Goal: Task Accomplishment & Management: Complete application form

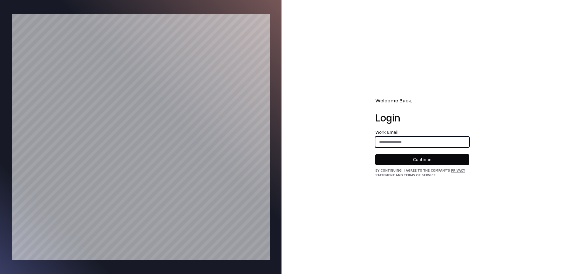
click at [413, 143] on input "email" at bounding box center [422, 142] width 93 height 11
type input "**********"
click at [375, 154] on button "Continue" at bounding box center [422, 159] width 94 height 11
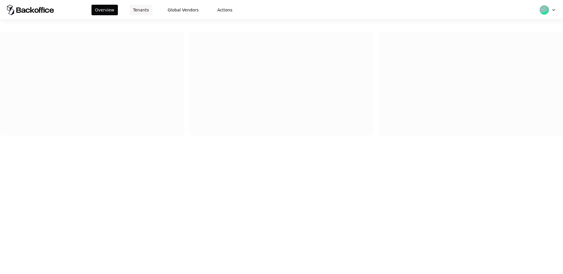
click at [144, 6] on button "Tenants" at bounding box center [141, 10] width 23 height 11
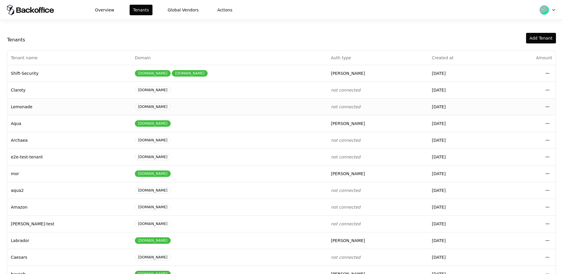
scroll to position [32, 0]
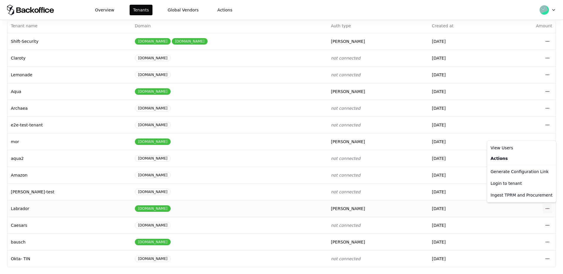
click at [545, 206] on html "Overview Tenants Global Vendors Actions Tenants Add Tenant Tenant name Domain A…" at bounding box center [281, 137] width 563 height 274
click at [510, 179] on div "Login to tenant" at bounding box center [521, 183] width 67 height 12
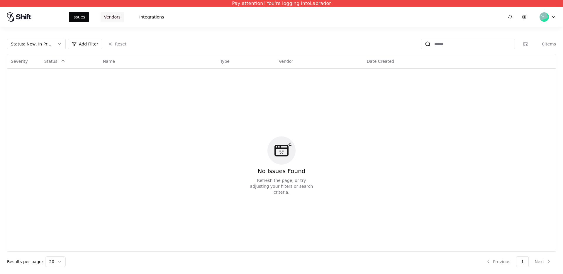
click at [113, 13] on button "Vendors" at bounding box center [112, 17] width 23 height 11
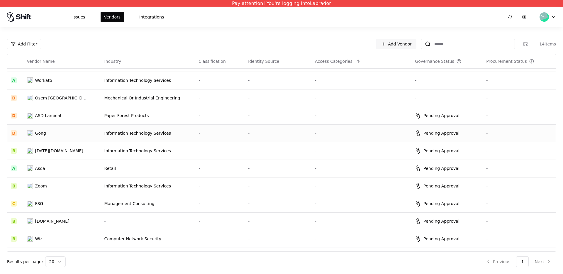
scroll to position [63, 0]
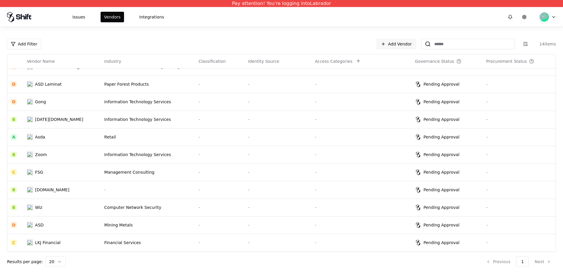
click at [289, 25] on div "Issues Vendors Integrations" at bounding box center [281, 17] width 563 height 20
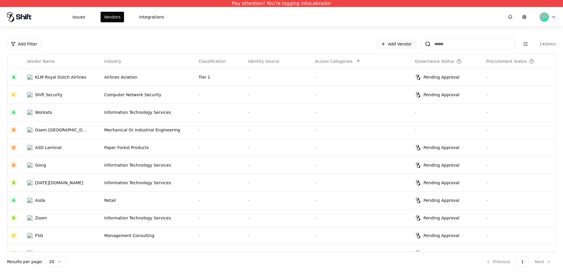
click at [411, 46] on link "Add Vendor" at bounding box center [396, 44] width 40 height 11
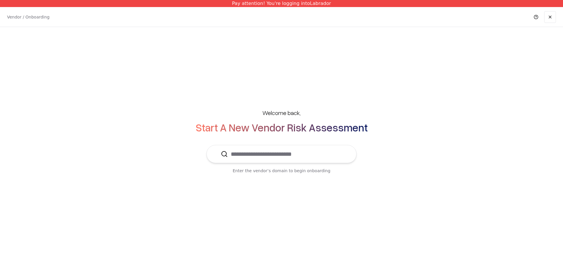
click at [301, 162] on input "text" at bounding box center [285, 154] width 114 height 18
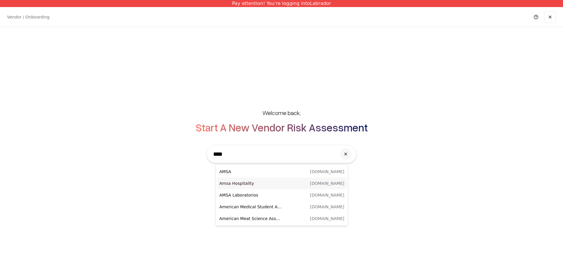
click at [260, 181] on p "Amsa Hospitality" at bounding box center [250, 183] width 62 height 6
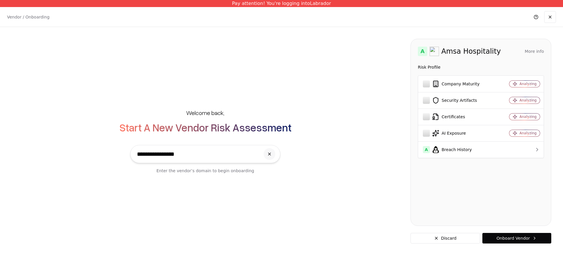
type input "**********"
click at [530, 48] on button "More info" at bounding box center [534, 51] width 19 height 11
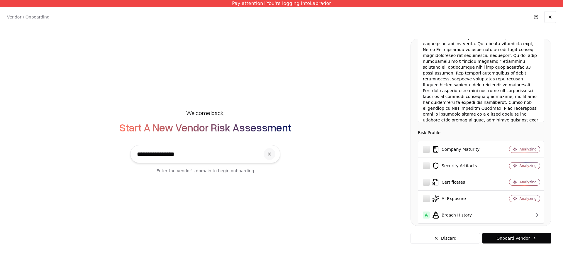
scroll to position [27, 0]
click at [539, 214] on icon at bounding box center [537, 214] width 6 height 6
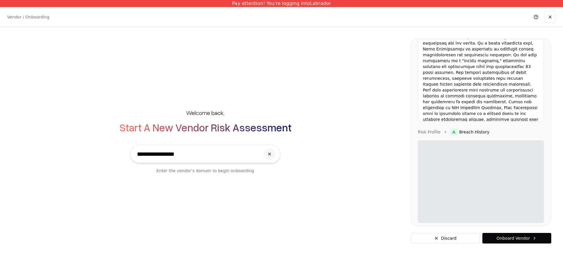
click at [536, 131] on ol "Risk Profile A Breach History" at bounding box center [481, 131] width 126 height 7
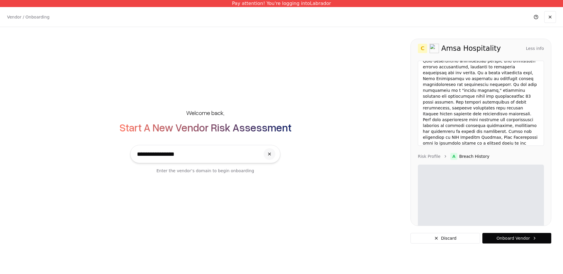
scroll to position [88, 0]
click at [440, 158] on ol "Risk Profile A Breach History" at bounding box center [481, 156] width 126 height 7
click at [429, 156] on link "Risk Profile" at bounding box center [429, 156] width 23 height 6
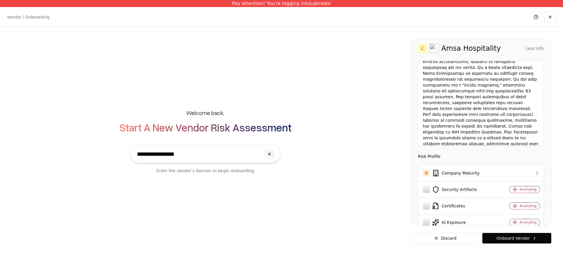
scroll to position [32, 0]
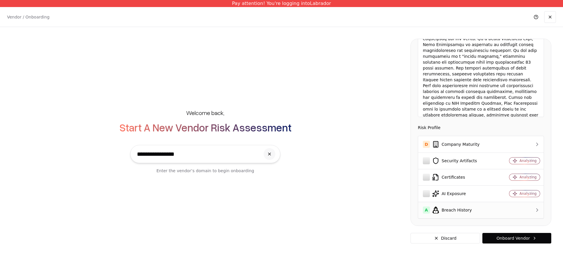
click at [469, 202] on td "A Breach History" at bounding box center [457, 210] width 79 height 16
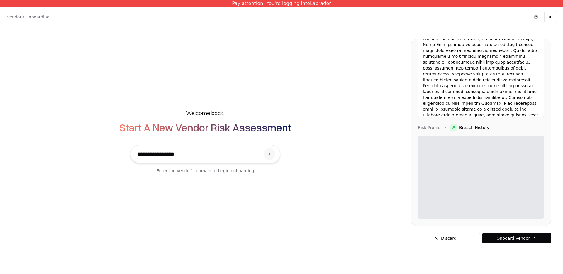
scroll to position [0, 0]
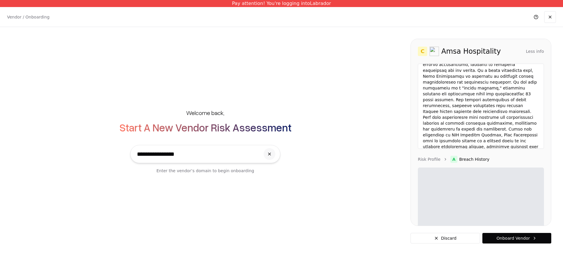
click at [529, 52] on button "Less info" at bounding box center [535, 51] width 18 height 11
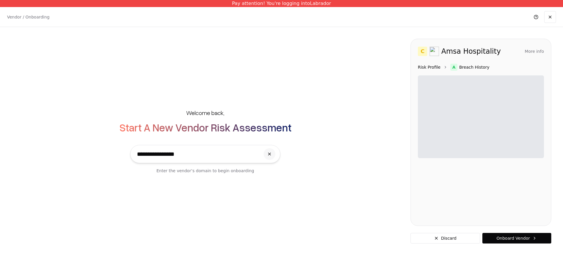
click at [436, 67] on link "Risk Profile" at bounding box center [429, 67] width 23 height 6
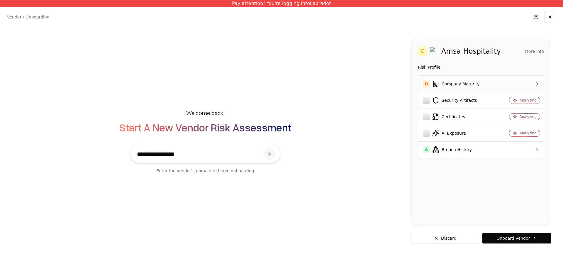
click at [458, 85] on div "D Company Maturity" at bounding box center [458, 83] width 70 height 7
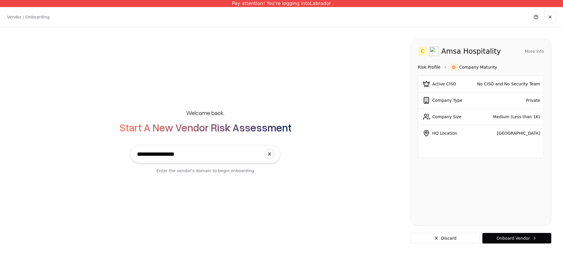
click at [424, 66] on link "Risk Profile" at bounding box center [429, 67] width 23 height 6
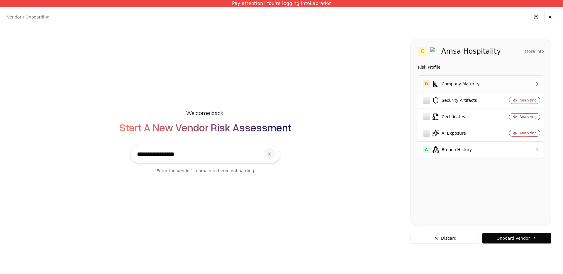
click at [452, 89] on td "D Company Maturity" at bounding box center [457, 84] width 79 height 16
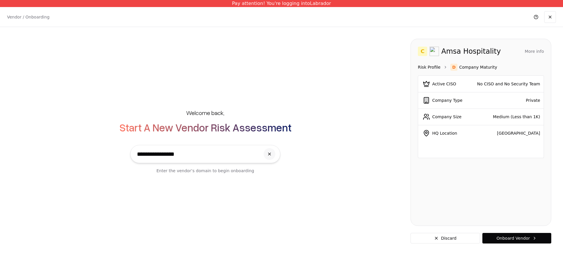
click at [432, 68] on link "Risk Profile" at bounding box center [429, 67] width 23 height 6
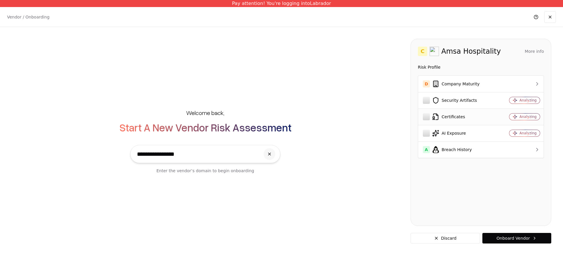
click at [495, 113] on td "Certificates" at bounding box center [457, 116] width 79 height 16
click at [470, 94] on td "Security Artifacts" at bounding box center [457, 100] width 79 height 16
click at [464, 150] on div "A Breach History" at bounding box center [458, 149] width 70 height 7
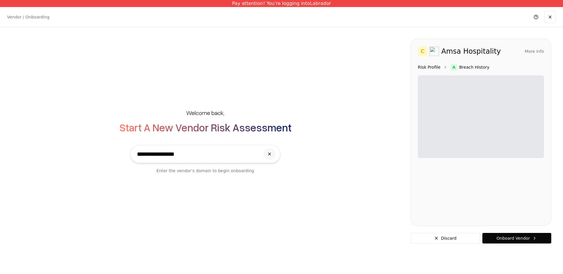
click at [429, 67] on link "Risk Profile" at bounding box center [429, 67] width 23 height 6
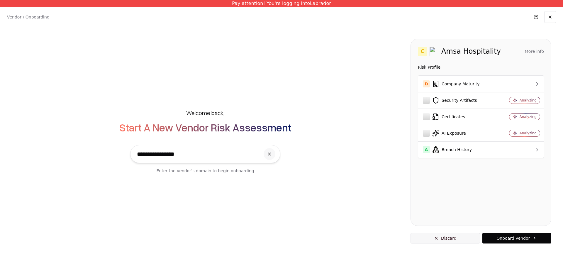
click at [469, 239] on button "Discard" at bounding box center [445, 238] width 69 height 11
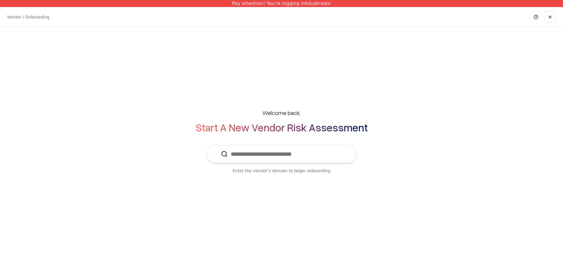
click at [321, 159] on input "text" at bounding box center [285, 154] width 114 height 18
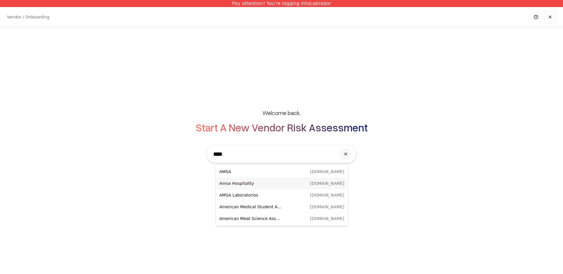
click at [258, 179] on div "Amsa Hospitality amsahospitality.com" at bounding box center [282, 183] width 130 height 12
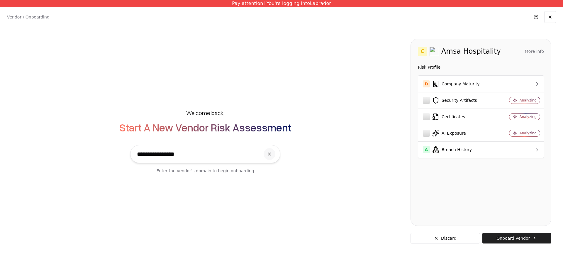
type input "**********"
click at [516, 233] on button "Onboard Vendor" at bounding box center [516, 238] width 69 height 11
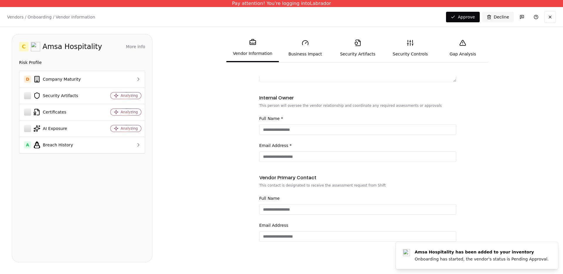
scroll to position [200, 0]
click at [281, 123] on div "Full Name *" at bounding box center [357, 125] width 197 height 20
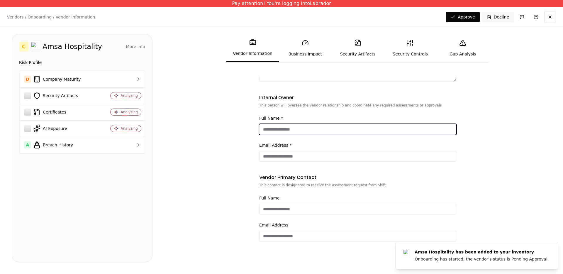
click at [281, 124] on input "Full Name *" at bounding box center [357, 129] width 196 height 11
type input "*****"
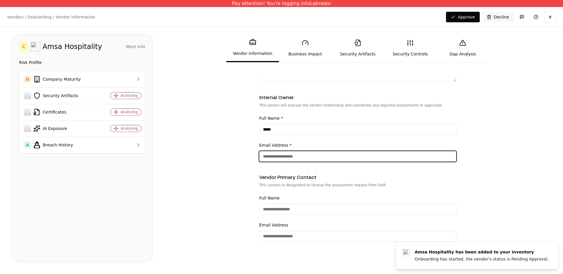
type input "*"
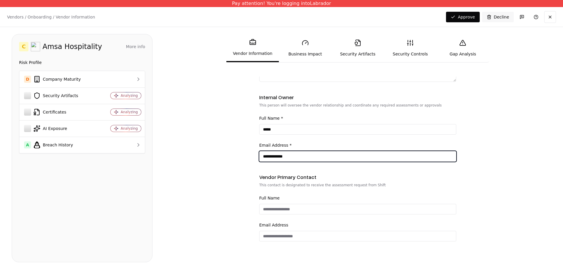
type input "**********"
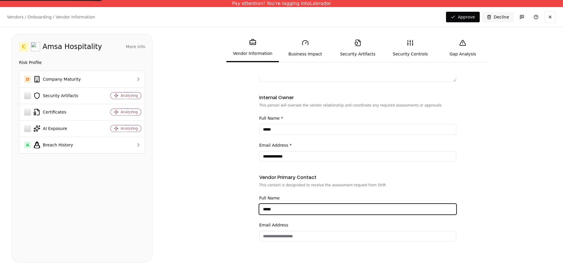
type input "*****"
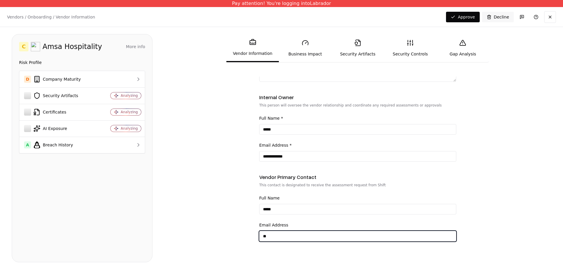
type input "*"
type input "**********"
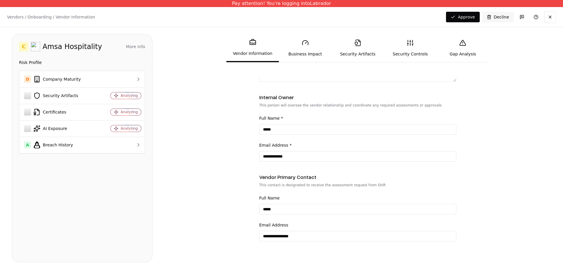
click at [302, 55] on link "Business Impact" at bounding box center [305, 48] width 52 height 27
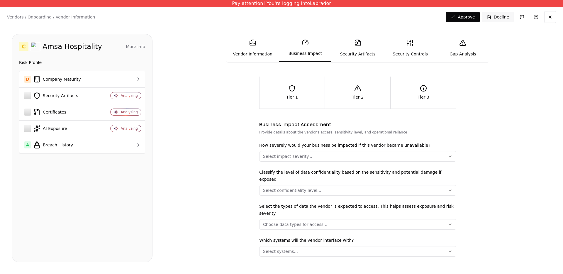
scroll to position [46, 0]
click at [330, 150] on button "Select impact severity..." at bounding box center [357, 155] width 197 height 11
click at [330, 150] on html "Pay attention! You're logging into Labrador Vendors / Onboarding / Vendor Infor…" at bounding box center [281, 137] width 563 height 274
click at [352, 50] on link "Security Artifacts" at bounding box center [357, 48] width 52 height 27
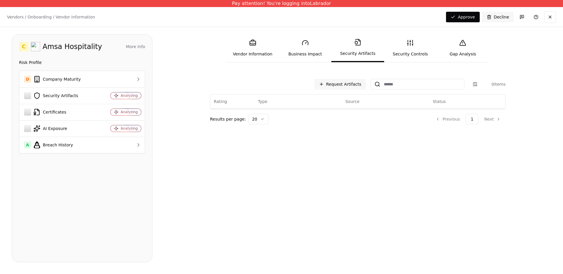
click at [394, 45] on link "Security Controls" at bounding box center [410, 48] width 52 height 27
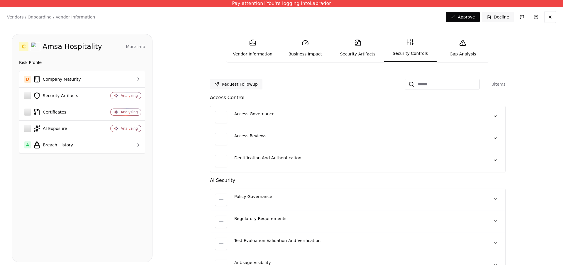
click at [445, 47] on link "Gap Analysis" at bounding box center [463, 48] width 52 height 27
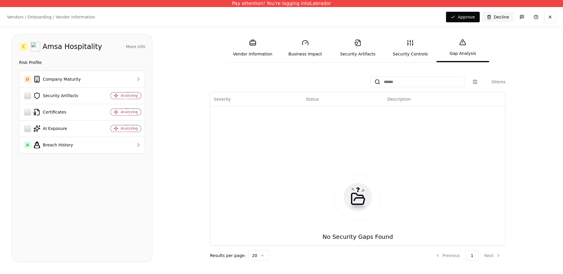
click at [337, 56] on link "Security Artifacts" at bounding box center [357, 48] width 52 height 27
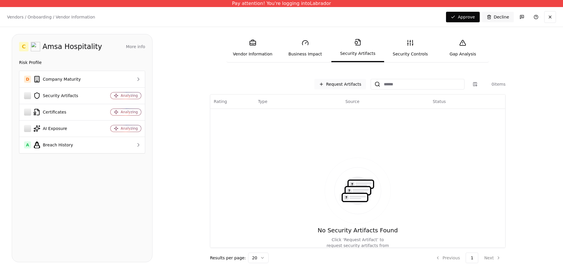
click at [350, 87] on button "Request Artifacts" at bounding box center [340, 84] width 52 height 11
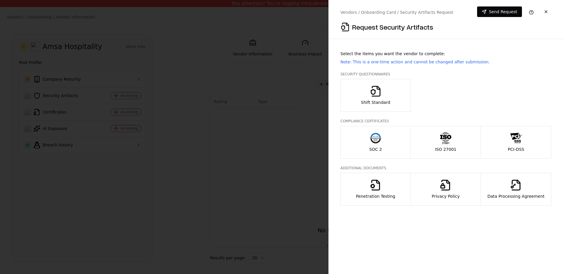
click at [393, 187] on div "Penetration Testing" at bounding box center [375, 189] width 39 height 20
click at [388, 138] on button "SOC 2" at bounding box center [375, 142] width 70 height 33
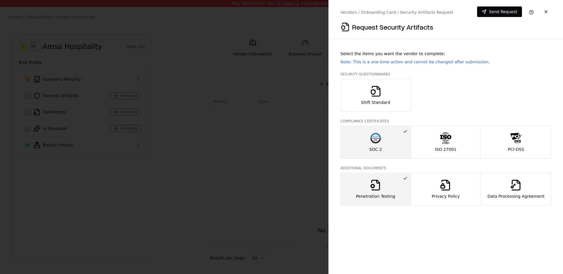
click at [385, 104] on p "Shift Standard" at bounding box center [375, 102] width 29 height 6
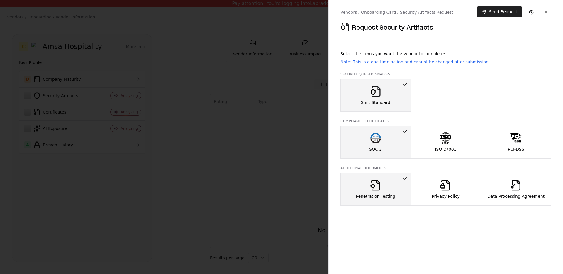
click at [485, 14] on button "Send Request" at bounding box center [499, 11] width 45 height 11
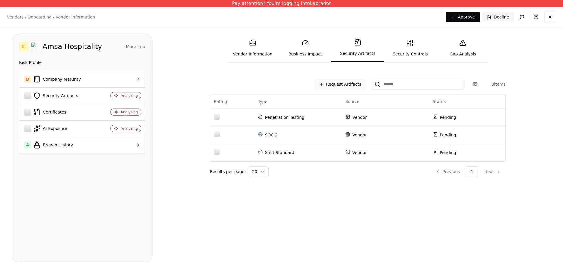
click at [351, 85] on button "Request Artifacts" at bounding box center [340, 84] width 52 height 11
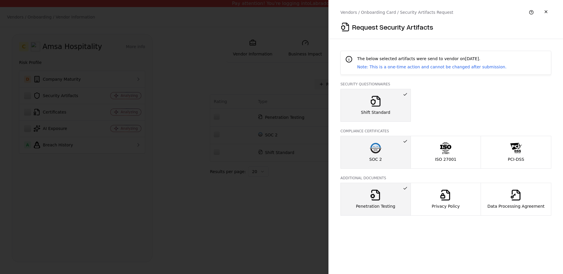
click at [393, 67] on p "Note: This is a one-time action and cannot be changed after submission." at bounding box center [431, 67] width 149 height 6
copy p "Note: This is a one-time action and cannot be changed after submission."
click at [303, 152] on div at bounding box center [281, 137] width 563 height 274
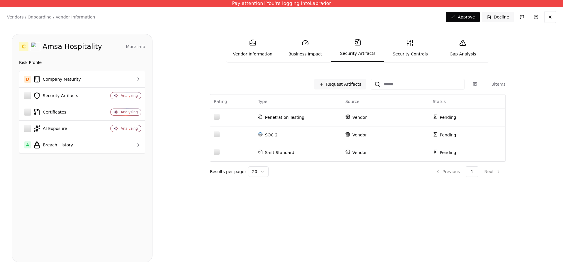
click at [240, 200] on div "Request Artifacts 3 items Rating Type Source Status Penetration Testing Vendor …" at bounding box center [357, 170] width 387 height 186
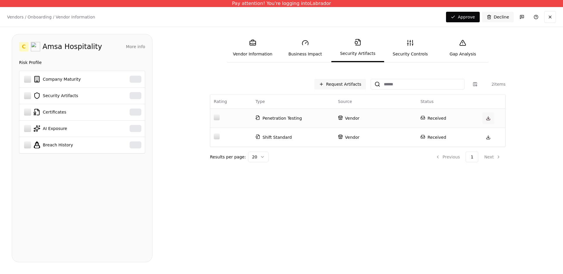
click at [490, 118] on link at bounding box center [488, 118] width 12 height 12
click at [489, 139] on link at bounding box center [488, 137] width 12 height 12
click at [50, 77] on div "Company Maturity" at bounding box center [68, 79] width 88 height 7
click at [24, 79] on div at bounding box center [27, 79] width 7 height 7
click at [268, 175] on div "Request Artifacts 2 items Rating Type Source Status Penetration Testing Vendor …" at bounding box center [357, 170] width 387 height 186
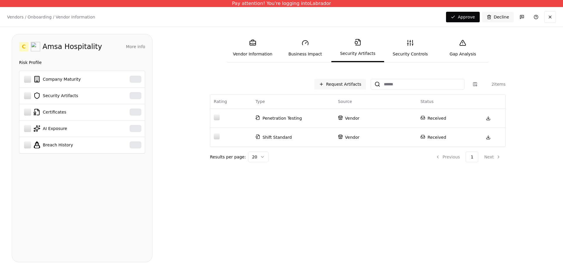
click at [418, 43] on link "Security Controls" at bounding box center [410, 48] width 52 height 27
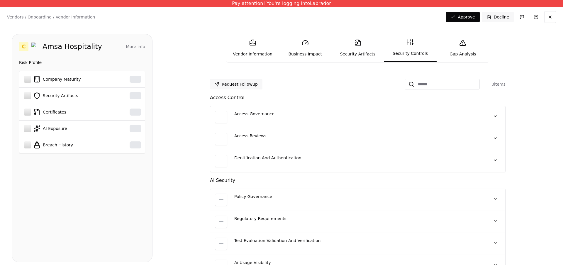
click at [362, 50] on link "Security Artifacts" at bounding box center [357, 48] width 52 height 27
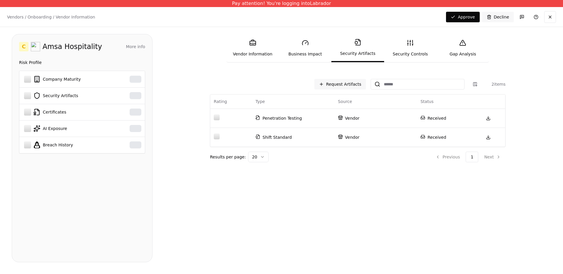
click at [293, 49] on link "Business Impact" at bounding box center [305, 48] width 52 height 27
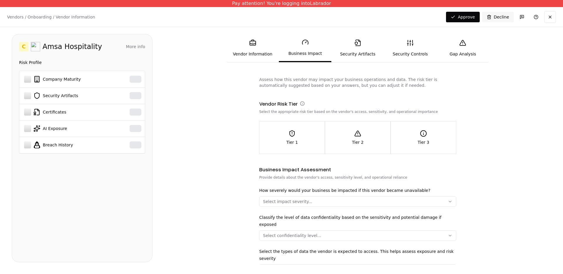
scroll to position [80, 0]
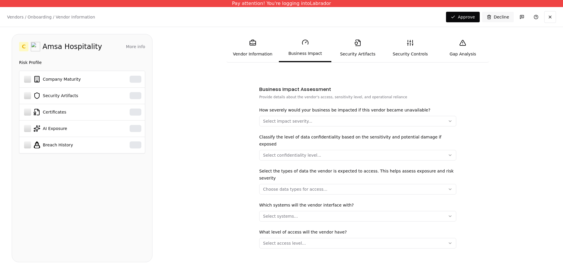
click at [469, 55] on link "Gap Analysis" at bounding box center [463, 48] width 52 height 27
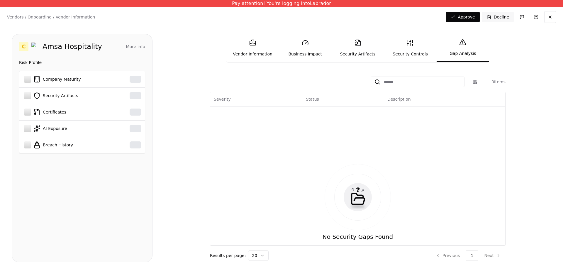
click at [409, 48] on link "Security Controls" at bounding box center [410, 48] width 52 height 27
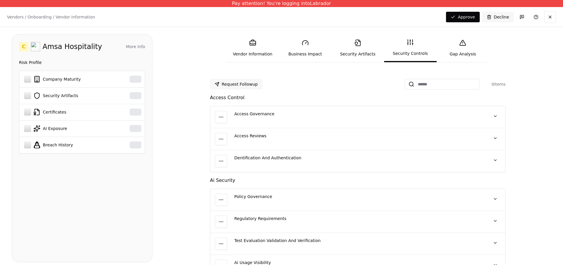
click at [257, 48] on link "Vendor Information" at bounding box center [252, 48] width 52 height 27
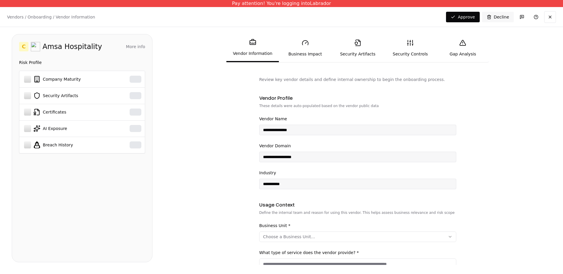
click at [134, 47] on button "More info" at bounding box center [135, 46] width 19 height 11
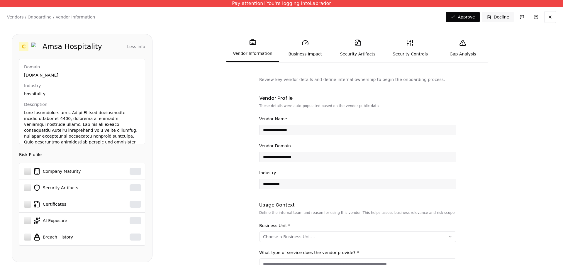
click at [306, 58] on link "Business Impact" at bounding box center [305, 48] width 52 height 27
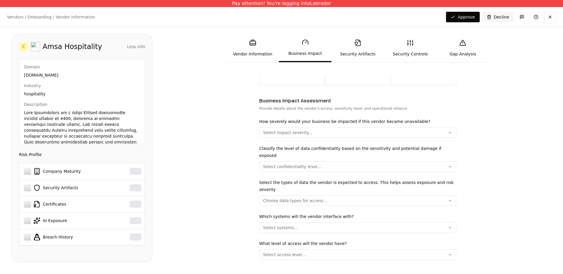
scroll to position [80, 0]
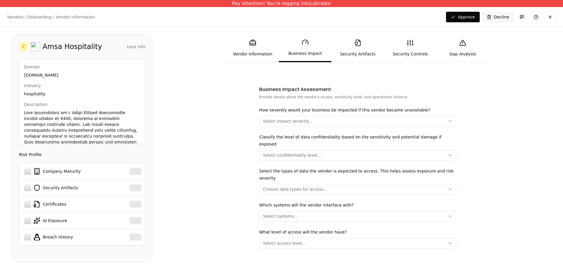
click at [352, 48] on link "Security Artifacts" at bounding box center [357, 48] width 52 height 27
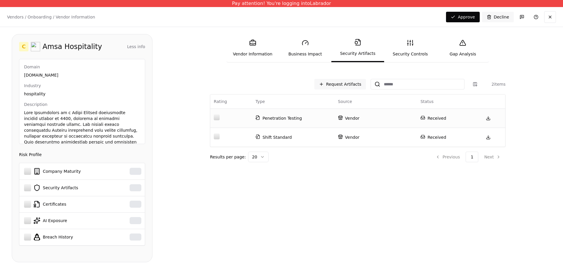
click at [218, 118] on div at bounding box center [217, 117] width 6 height 6
click at [252, 116] on td "Penetration Testing" at bounding box center [293, 117] width 82 height 19
click at [403, 44] on link "Security Controls" at bounding box center [410, 48] width 52 height 27
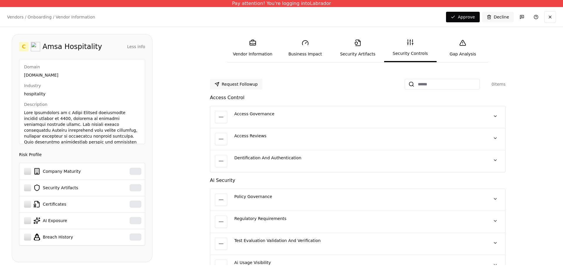
click at [456, 45] on link "Gap Analysis" at bounding box center [463, 48] width 52 height 27
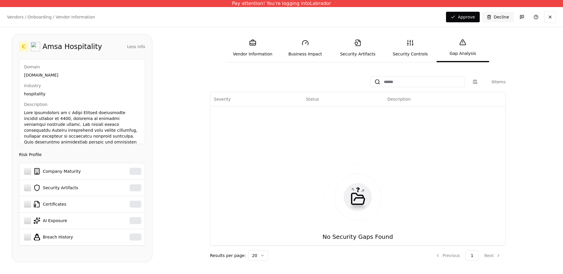
click at [348, 46] on link "Security Artifacts" at bounding box center [357, 48] width 52 height 27
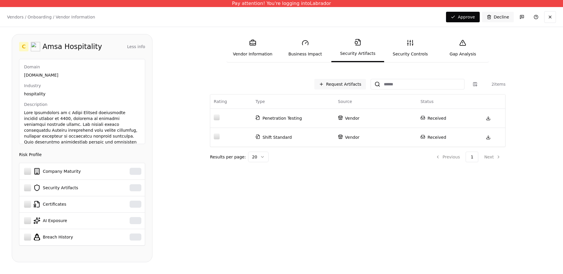
click at [249, 56] on link "Vendor Information" at bounding box center [252, 48] width 52 height 27
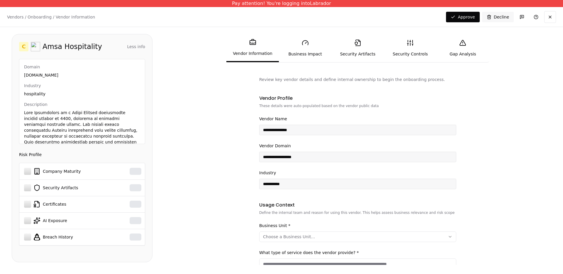
click at [308, 52] on link "Business Impact" at bounding box center [305, 48] width 52 height 27
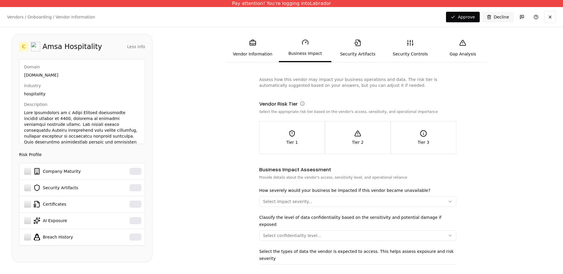
click at [359, 49] on link "Security Artifacts" at bounding box center [357, 48] width 52 height 27
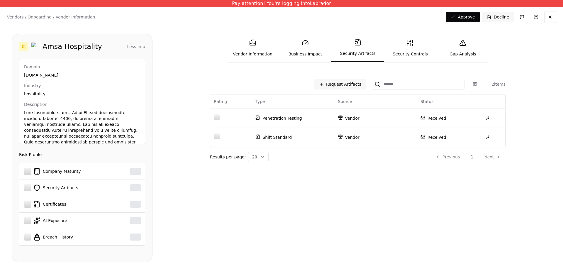
click at [403, 50] on link "Security Controls" at bounding box center [410, 48] width 52 height 27
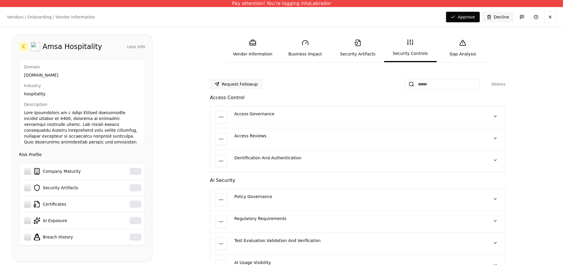
click at [364, 52] on link "Security Artifacts" at bounding box center [357, 48] width 52 height 27
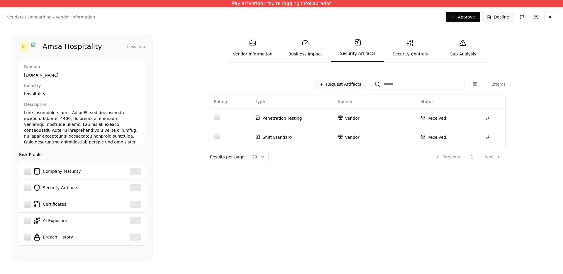
click at [352, 82] on button "Request Artifacts" at bounding box center [340, 84] width 52 height 11
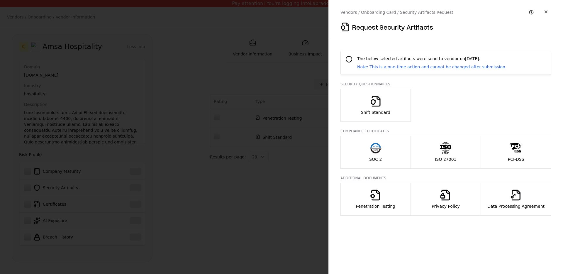
click at [371, 159] on p "SOC 2" at bounding box center [375, 159] width 13 height 6
click at [375, 189] on icon "button" at bounding box center [376, 195] width 12 height 12
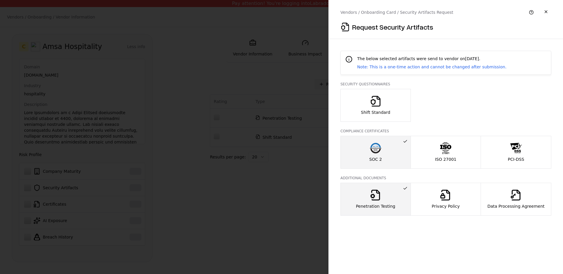
click at [374, 155] on div "SOC 2" at bounding box center [375, 152] width 13 height 20
click at [372, 194] on circle "button" at bounding box center [372, 195] width 3 height 3
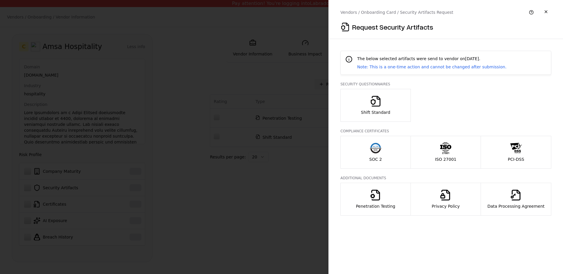
click at [429, 157] on button "ISO 27001" at bounding box center [446, 152] width 71 height 33
click at [440, 200] on icon "button" at bounding box center [446, 195] width 12 height 12
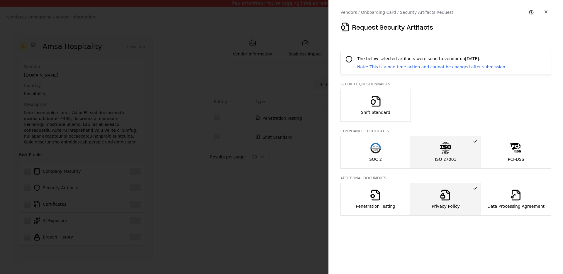
click at [292, 163] on div at bounding box center [281, 137] width 563 height 274
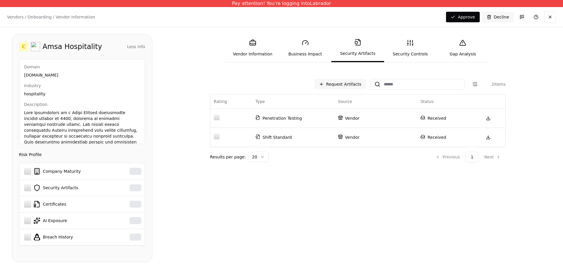
click at [178, 65] on div "Vendor Information Business Impact Security Artifacts Security Controls Gap Ana…" at bounding box center [357, 148] width 387 height 228
click at [37, 20] on div "Vendors / Onboarding / Vendor Information Changes Saved Approve Decline" at bounding box center [281, 17] width 563 height 20
click at [37, 18] on p "Vendors / Onboarding / Vendor Information" at bounding box center [51, 17] width 88 height 6
click at [35, 19] on p "Vendors / Onboarding / Vendor Information" at bounding box center [51, 17] width 88 height 6
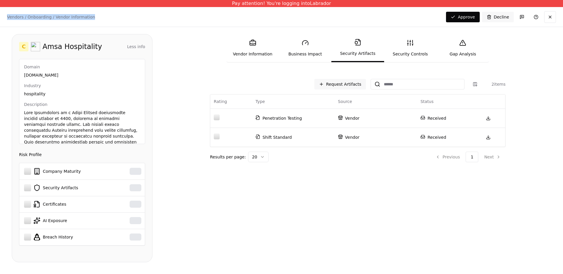
click at [35, 19] on p "Vendors / Onboarding / Vendor Information" at bounding box center [51, 17] width 88 height 6
click at [245, 42] on link "Vendor Information" at bounding box center [252, 48] width 52 height 27
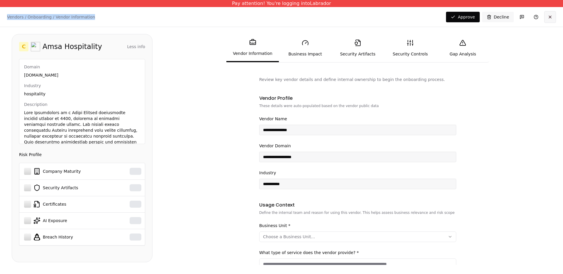
click at [549, 17] on button at bounding box center [550, 17] width 12 height 12
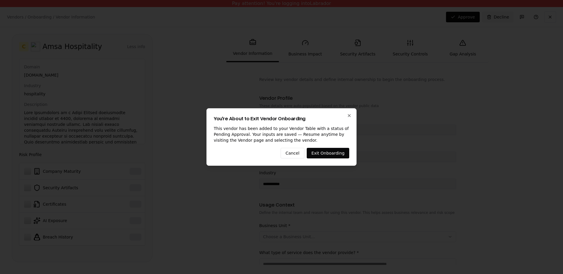
click at [323, 146] on div "You're About to Exit Vendor Onboarding This vendor has been added to your Vendo…" at bounding box center [281, 136] width 150 height 57
click at [322, 147] on div "You're About to Exit Vendor Onboarding This vendor has been added to your Vendo…" at bounding box center [281, 136] width 150 height 57
click at [324, 152] on button "Exit Onboarding" at bounding box center [328, 153] width 43 height 11
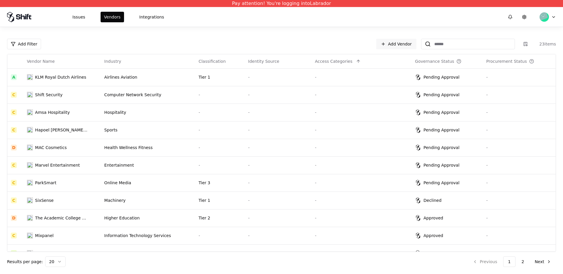
click at [376, 42] on div "Add Filter Add Vendor 23 items" at bounding box center [281, 44] width 549 height 11
click at [390, 43] on link "Add Vendor" at bounding box center [396, 44] width 40 height 11
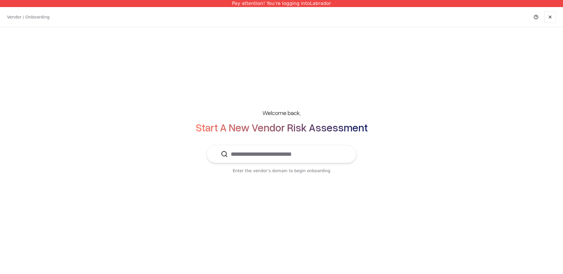
click at [297, 151] on input "text" at bounding box center [285, 154] width 114 height 18
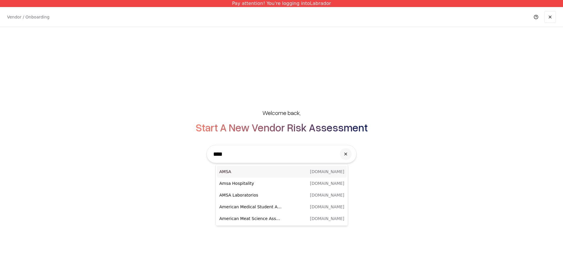
click at [254, 170] on p "AMSA" at bounding box center [250, 172] width 62 height 6
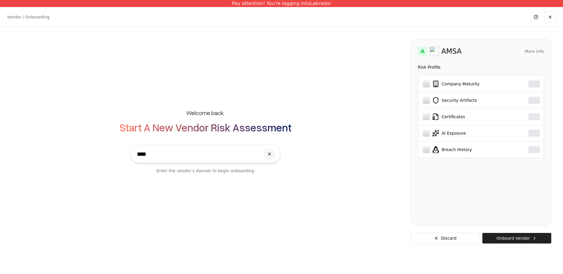
type input "****"
click at [510, 238] on button "Onboard Vendor" at bounding box center [516, 238] width 69 height 11
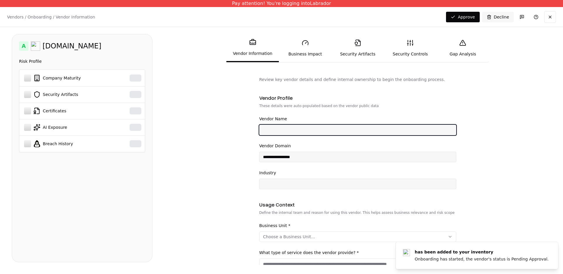
click at [280, 127] on input "Vendor Name" at bounding box center [357, 130] width 196 height 11
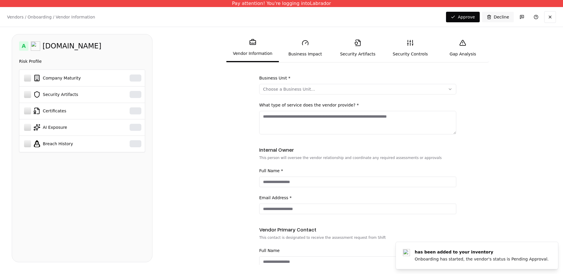
scroll to position [200, 0]
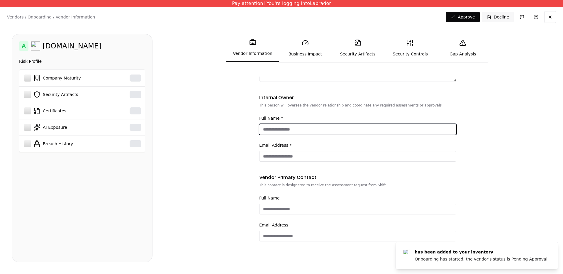
click at [287, 126] on input "Full Name *" at bounding box center [357, 129] width 196 height 11
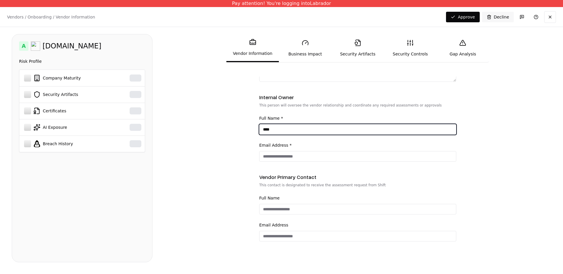
type input "****"
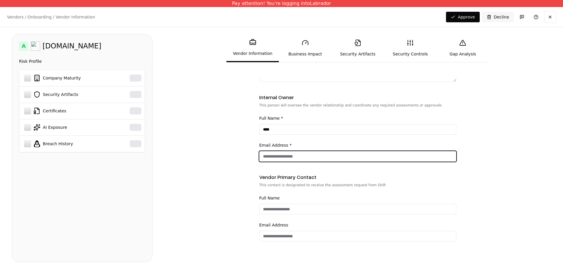
click at [282, 152] on input "Email Address *" at bounding box center [357, 156] width 196 height 11
type input "**********"
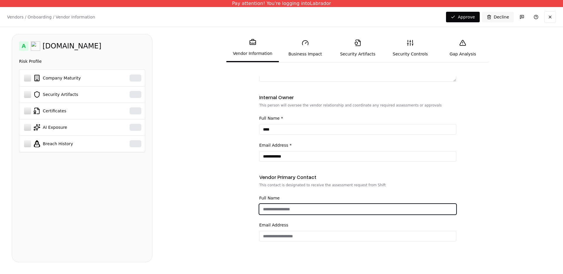
click at [270, 205] on input "Full Name" at bounding box center [357, 209] width 196 height 11
type input "****"
type input "**********"
type input "****"
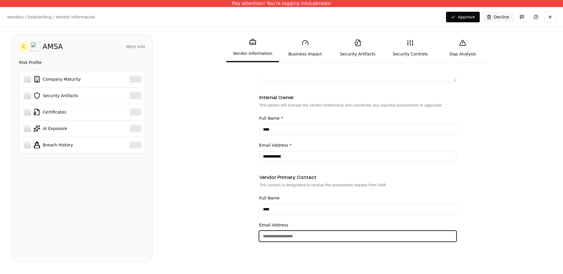
type input "*"
type input "**********"
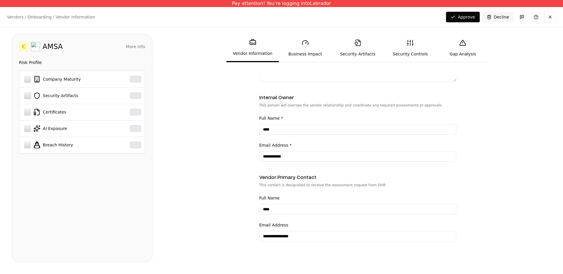
click at [313, 49] on link "Business Impact" at bounding box center [305, 48] width 52 height 27
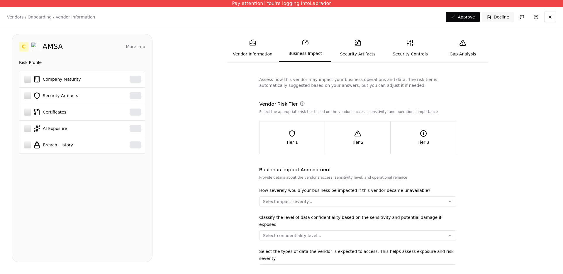
click at [343, 52] on link "Security Artifacts" at bounding box center [357, 48] width 52 height 27
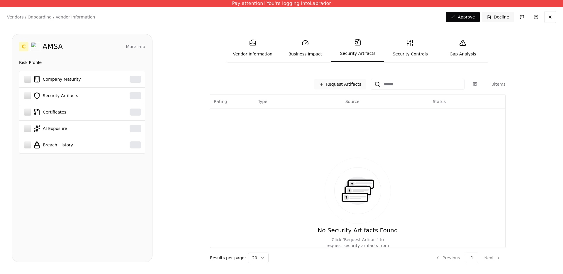
click at [352, 81] on button "Request Artifacts" at bounding box center [340, 84] width 52 height 11
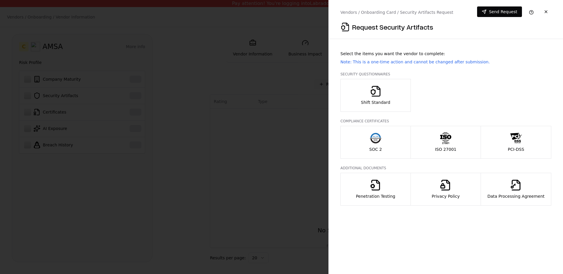
click at [386, 135] on button "SOC 2" at bounding box center [375, 142] width 70 height 33
click at [446, 144] on icon "button" at bounding box center [446, 138] width 12 height 12
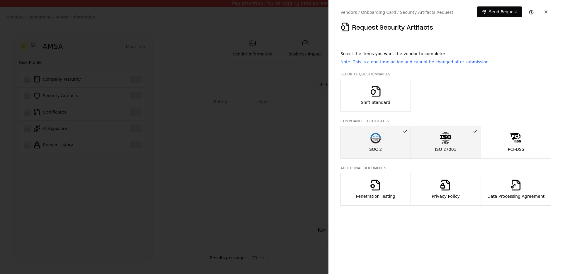
click at [450, 180] on icon "button" at bounding box center [446, 185] width 12 height 12
click at [392, 184] on div "Penetration Testing" at bounding box center [375, 189] width 39 height 20
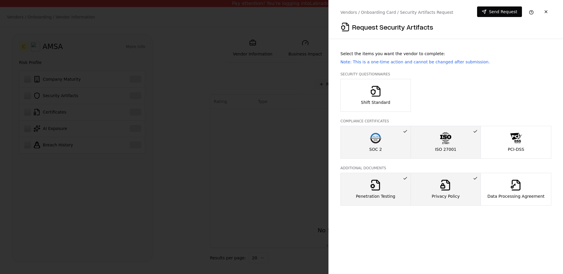
click at [513, 161] on form "Security Questionnaires Shift Standard Compliance Certificates SOC 2 ISO 27001 …" at bounding box center [445, 139] width 211 height 134
click at [509, 153] on button "PCI-DSS" at bounding box center [516, 142] width 71 height 33
click at [506, 185] on div "Data Processing Agreement" at bounding box center [515, 189] width 57 height 20
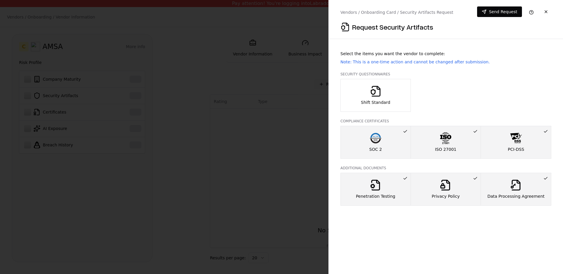
click at [389, 87] on button "Shift Standard" at bounding box center [375, 95] width 70 height 33
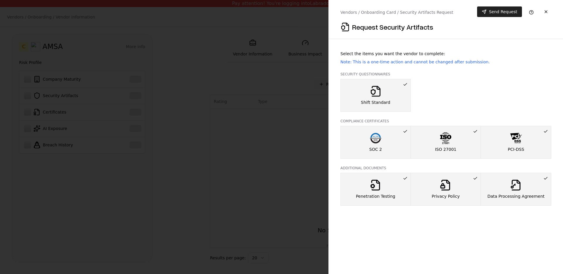
click at [502, 10] on button "Send Request" at bounding box center [499, 11] width 45 height 11
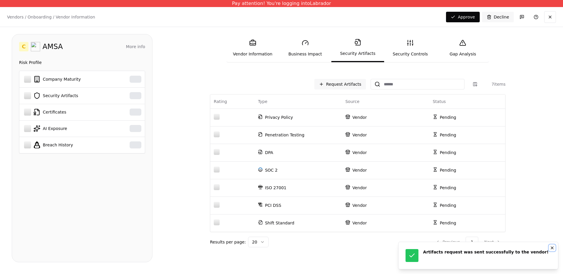
click at [551, 247] on icon "Notifications (F8)" at bounding box center [552, 247] width 5 height 5
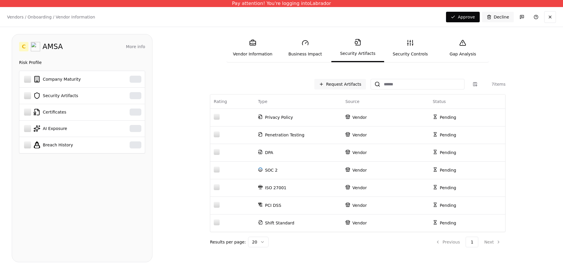
click at [411, 242] on div "Results per page: 20 Previous 1 Next" at bounding box center [358, 242] width 296 height 11
click at [262, 56] on link "Vendor Information" at bounding box center [252, 48] width 52 height 27
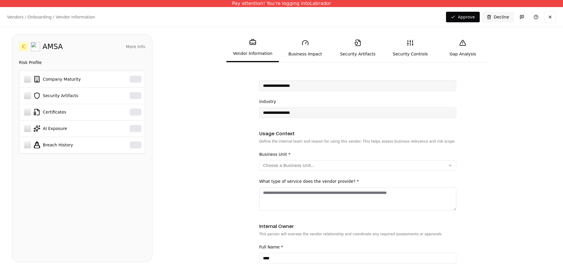
scroll to position [200, 0]
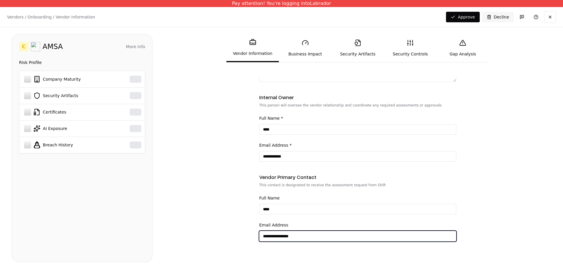
click at [289, 238] on input "**********" at bounding box center [357, 236] width 196 height 11
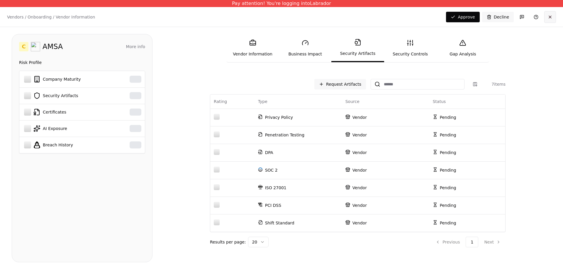
click at [549, 13] on button at bounding box center [550, 17] width 12 height 12
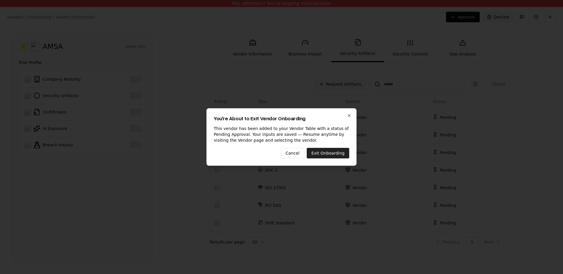
click at [328, 153] on button "Exit Onboarding" at bounding box center [328, 153] width 43 height 11
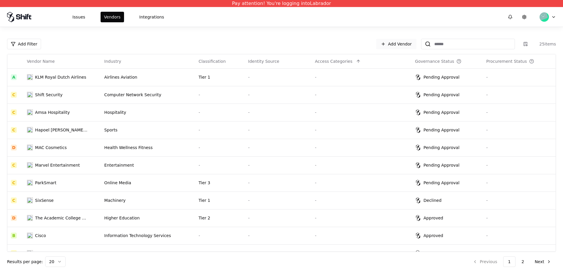
click at [394, 48] on link "Add Vendor" at bounding box center [396, 44] width 40 height 11
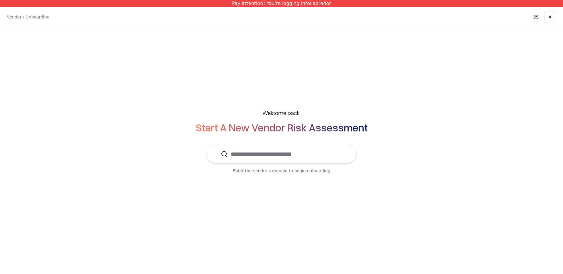
click at [274, 153] on input "text" at bounding box center [285, 154] width 114 height 18
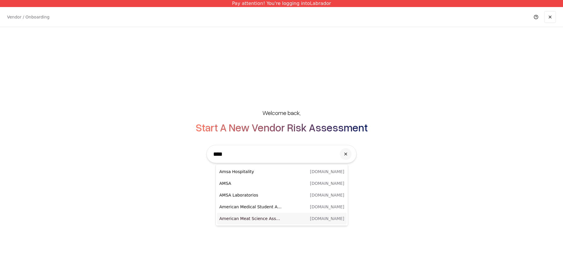
click at [259, 214] on div "American Meat Science Association (AMSA) [DOMAIN_NAME]" at bounding box center [282, 219] width 130 height 12
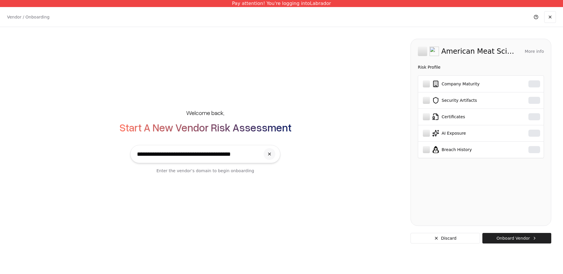
type input "**********"
click at [498, 236] on button "Onboard Vendor" at bounding box center [516, 238] width 69 height 11
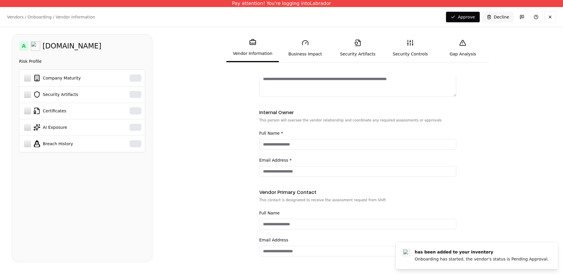
scroll to position [200, 0]
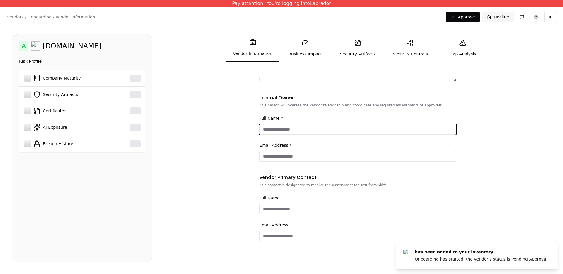
click at [286, 128] on input "Full Name *" at bounding box center [357, 129] width 196 height 11
type input "*****"
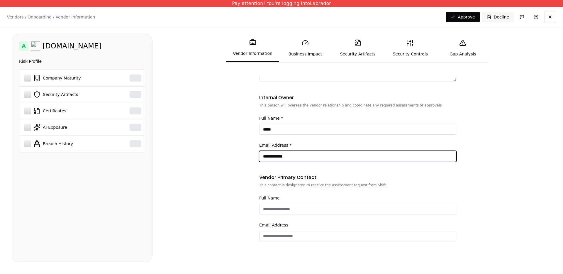
type input "**********"
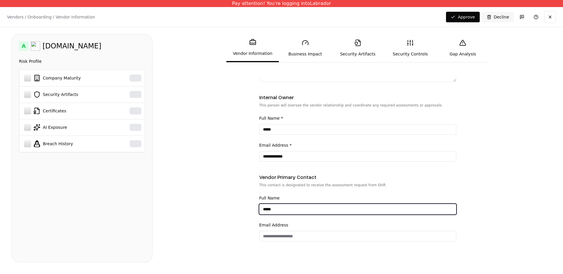
type input "*****"
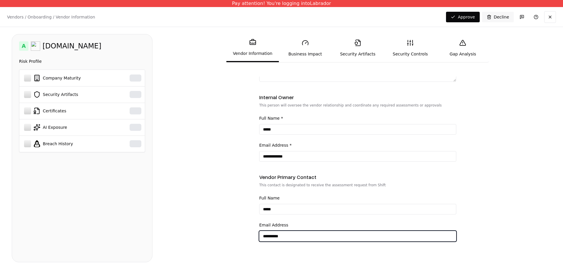
click at [292, 235] on input "**********" at bounding box center [357, 236] width 196 height 11
type input "**********"
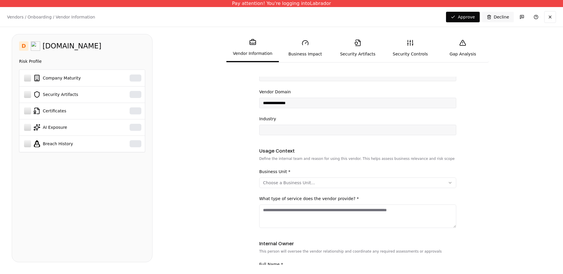
scroll to position [0, 0]
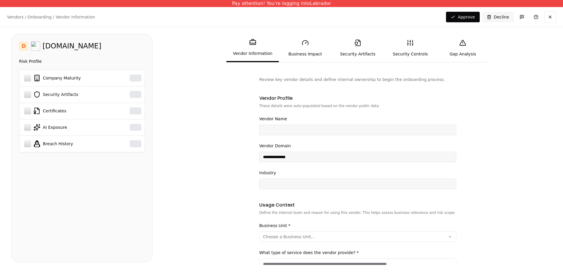
click at [412, 50] on link "Security Controls" at bounding box center [410, 48] width 52 height 27
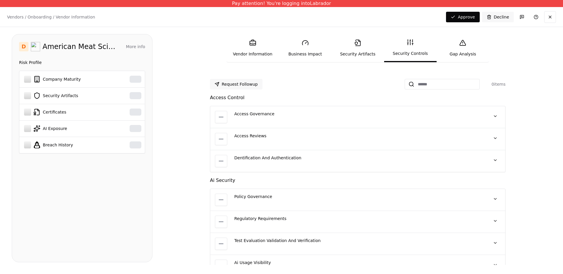
click at [360, 46] on link "Security Artifacts" at bounding box center [357, 48] width 52 height 27
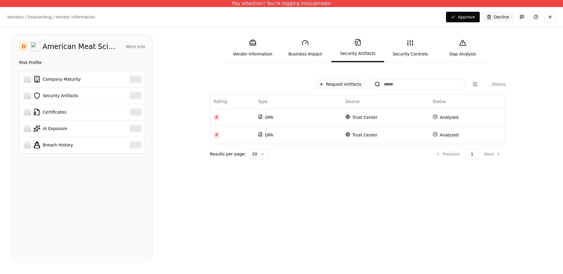
click at [354, 82] on button "Request Artifacts" at bounding box center [340, 84] width 52 height 11
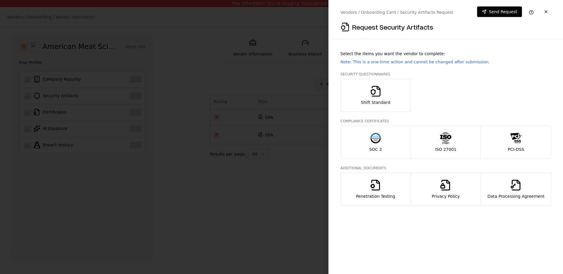
click at [287, 160] on div at bounding box center [281, 137] width 563 height 274
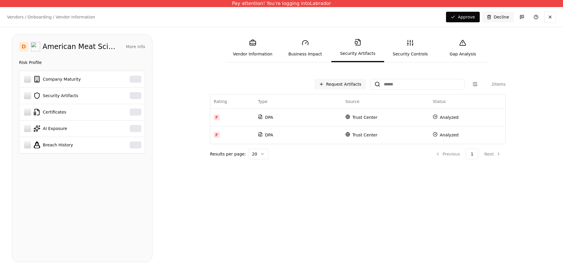
click at [360, 49] on link "Security Artifacts" at bounding box center [357, 48] width 52 height 28
click at [337, 213] on div "Request Artifacts 2 items Rating Type Source Status F DPA Trust Center Analyzed…" at bounding box center [357, 170] width 387 height 186
click at [324, 194] on div "Request Artifacts 2 items Rating Type Source Status F DPA Trust Center Analyzed…" at bounding box center [357, 170] width 387 height 186
click at [402, 53] on link "Security Controls" at bounding box center [410, 48] width 52 height 27
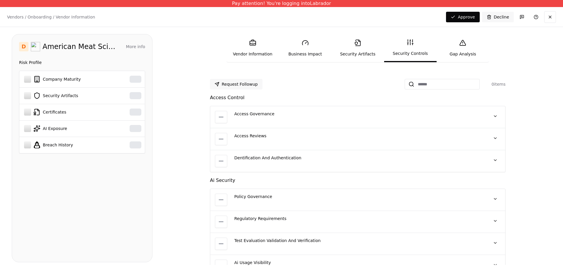
click at [356, 53] on link "Security Artifacts" at bounding box center [357, 48] width 52 height 27
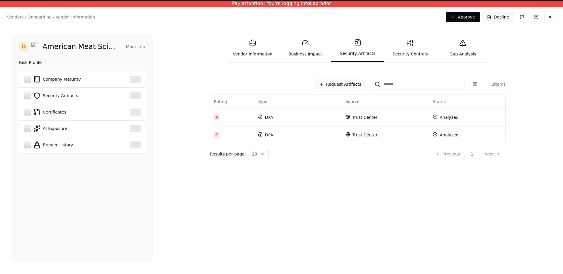
click at [348, 87] on button "Request Artifacts" at bounding box center [340, 84] width 52 height 11
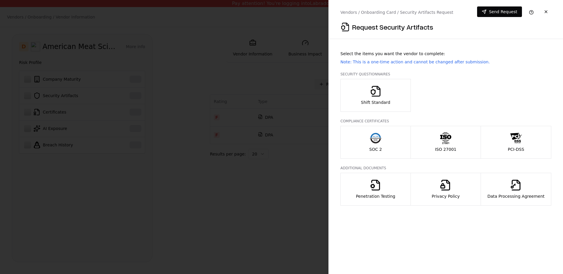
click at [370, 103] on p "Shift Standard" at bounding box center [375, 102] width 29 height 6
click at [376, 135] on icon "button" at bounding box center [376, 138] width 12 height 12
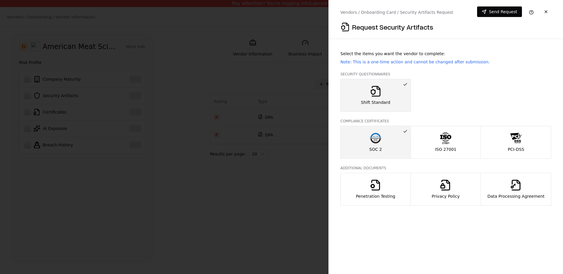
click at [452, 142] on div "ISO 27001" at bounding box center [445, 142] width 21 height 20
click at [502, 142] on button "PCI-DSS" at bounding box center [516, 142] width 71 height 33
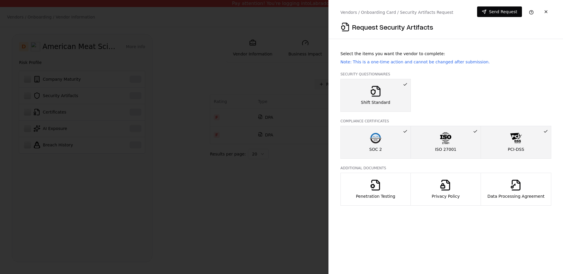
click at [398, 197] on button "Penetration Testing" at bounding box center [375, 189] width 70 height 33
click at [434, 193] on p "Privacy Policy" at bounding box center [446, 196] width 28 height 6
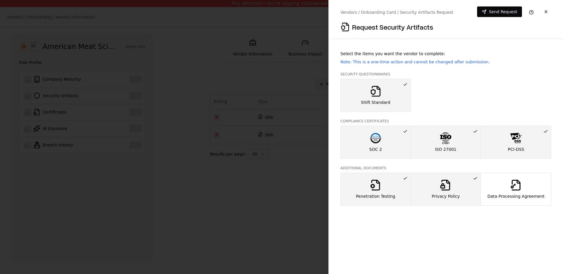
click at [517, 185] on icon "button" at bounding box center [516, 185] width 12 height 12
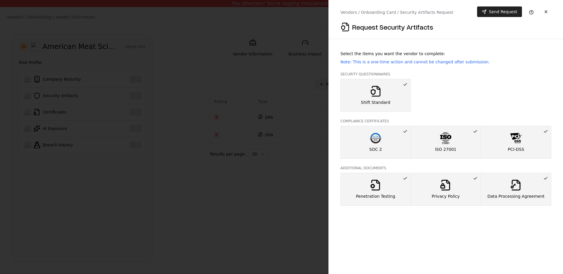
click at [505, 13] on button "Send Request" at bounding box center [499, 11] width 45 height 11
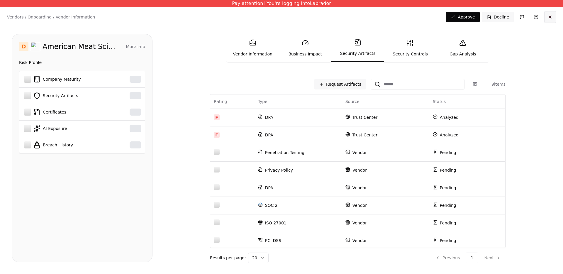
click at [552, 18] on button at bounding box center [550, 17] width 12 height 12
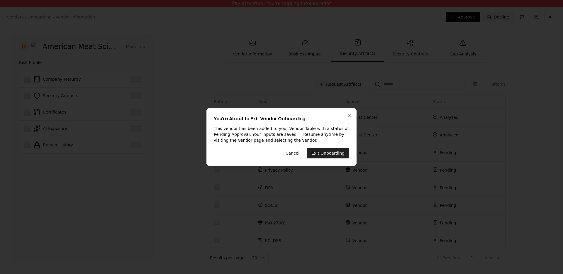
click at [317, 153] on button "Exit Onboarding" at bounding box center [328, 153] width 43 height 11
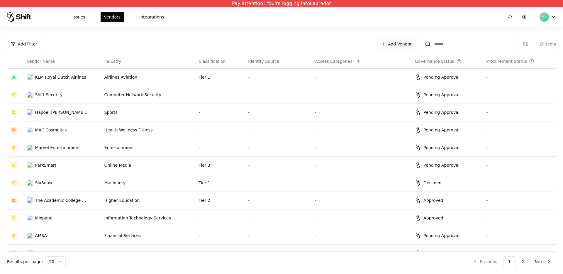
click at [387, 43] on link "Add Vendor" at bounding box center [396, 44] width 40 height 11
click at [437, 40] on input at bounding box center [473, 44] width 84 height 11
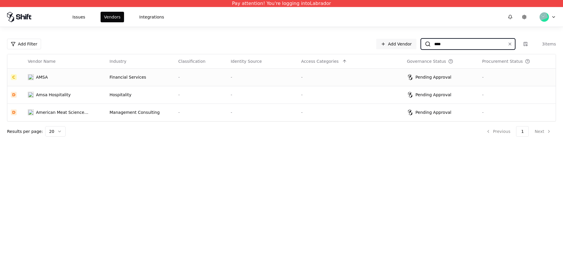
type input "****"
click at [110, 78] on td "Financial Services" at bounding box center [140, 77] width 69 height 18
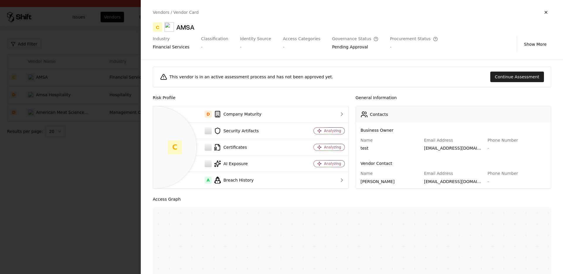
click at [501, 74] on button "Continue Assessment" at bounding box center [517, 77] width 54 height 11
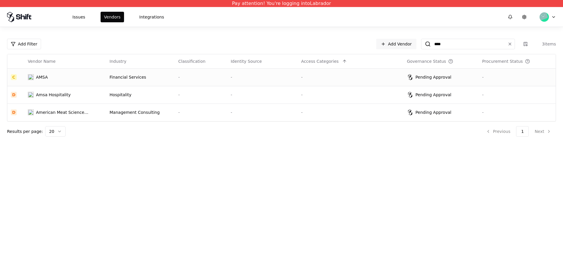
click at [128, 83] on td "Financial Services" at bounding box center [140, 77] width 69 height 18
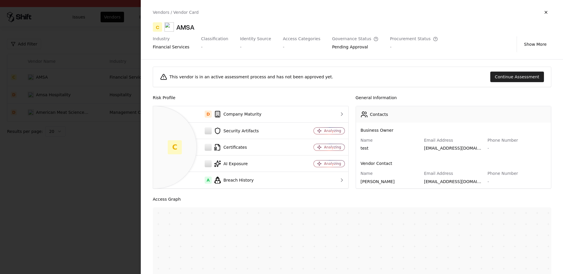
click at [515, 79] on button "Continue Assessment" at bounding box center [517, 77] width 54 height 11
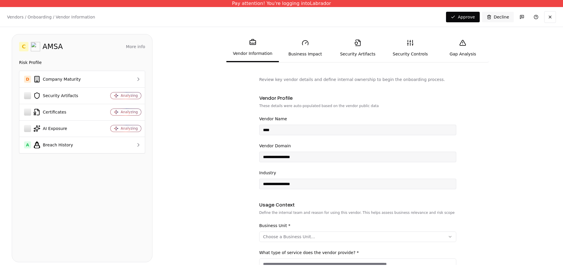
click at [355, 53] on link "Security Artifacts" at bounding box center [357, 48] width 52 height 27
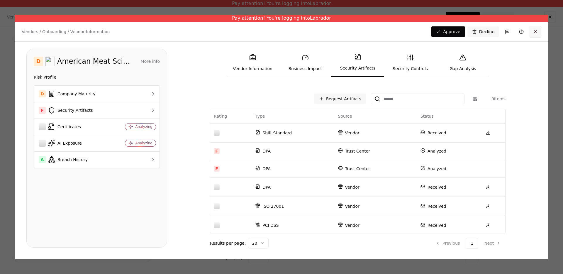
click button
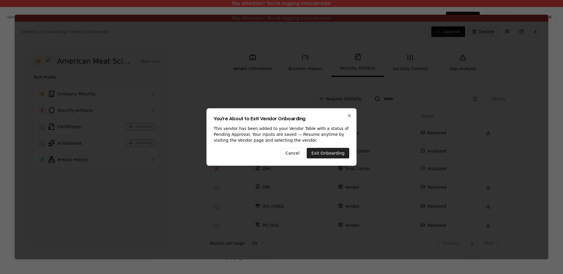
click at [320, 156] on button "Exit Onboarding" at bounding box center [328, 153] width 43 height 11
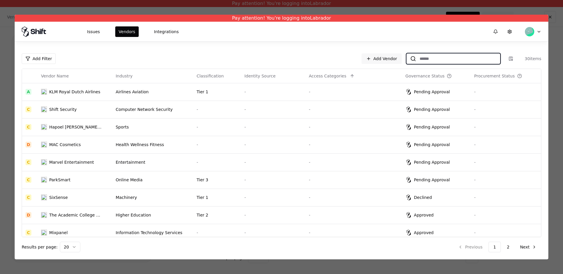
click input
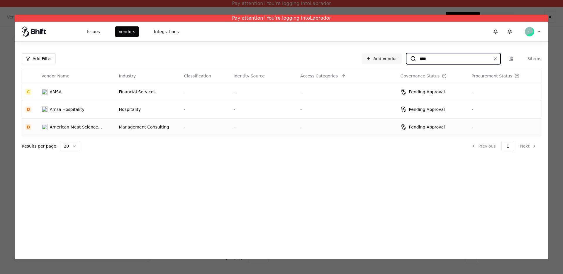
type input "****"
click div "Management Consulting"
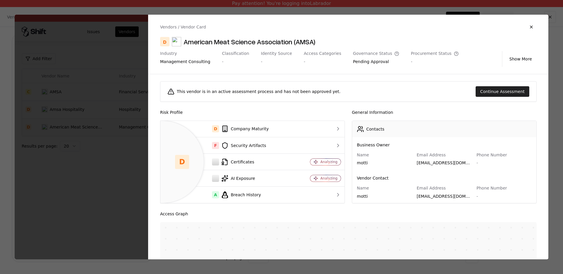
click at [500, 90] on button "Continue Assessment" at bounding box center [503, 91] width 54 height 11
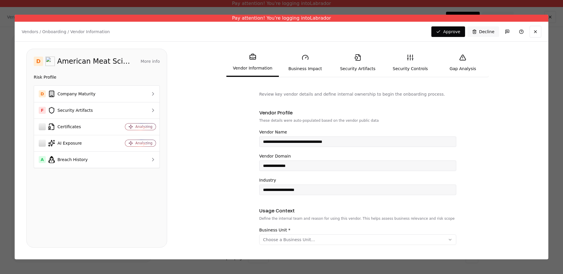
click link "Security Artifacts"
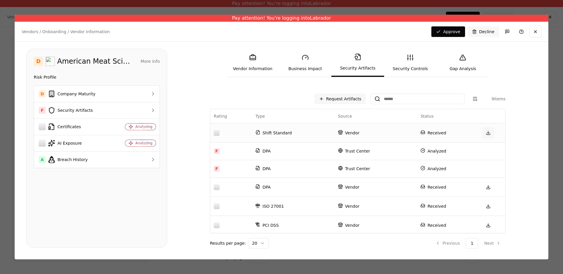
click link
